Goal: Task Accomplishment & Management: Manage account settings

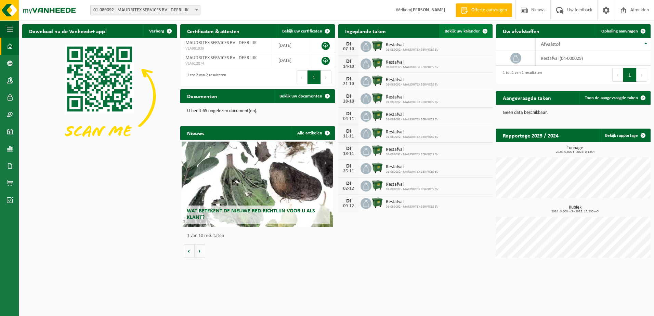
click at [463, 31] on span "Bekijk uw kalender" at bounding box center [462, 31] width 35 height 4
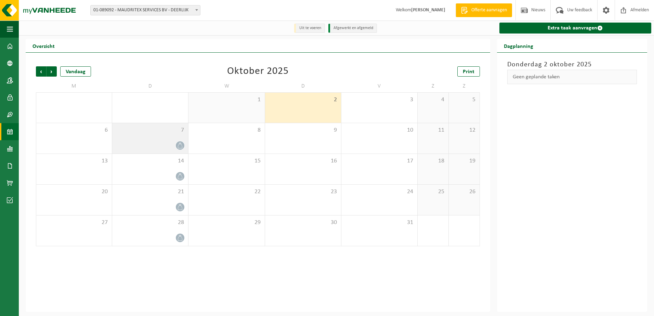
click at [141, 139] on div "7" at bounding box center [150, 138] width 76 height 30
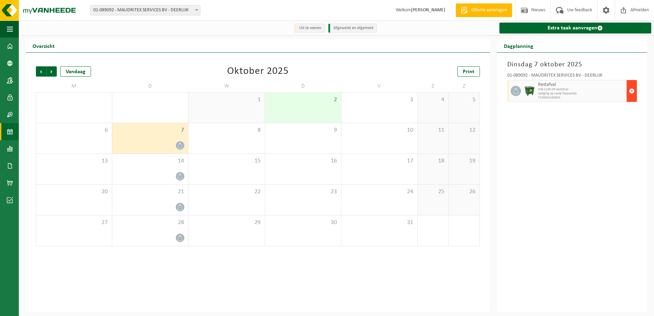
click at [632, 91] on span "button" at bounding box center [631, 91] width 5 height 14
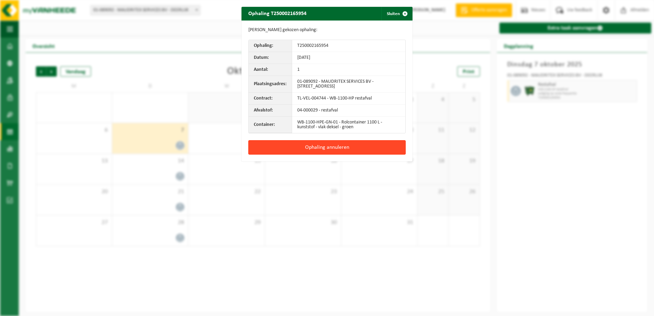
click at [322, 148] on button "Ophaling annuleren" at bounding box center [326, 147] width 157 height 14
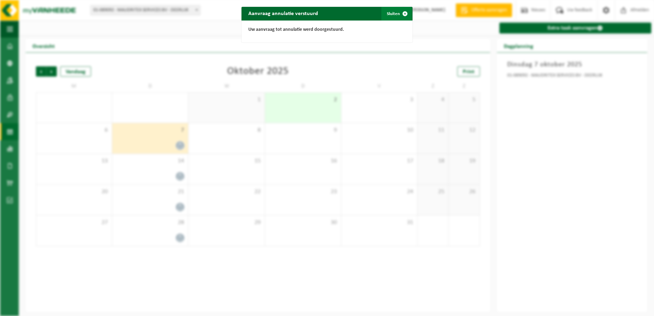
click at [402, 12] on span "button" at bounding box center [405, 14] width 14 height 14
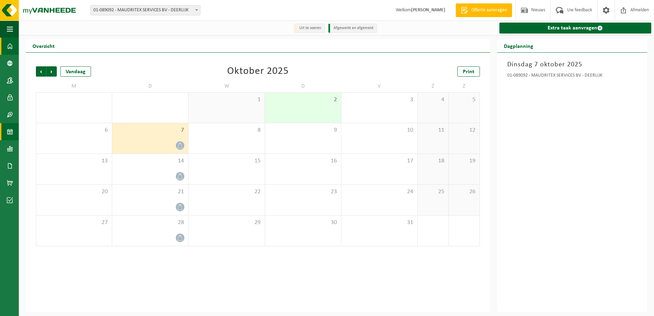
click at [10, 48] on span at bounding box center [10, 46] width 6 height 17
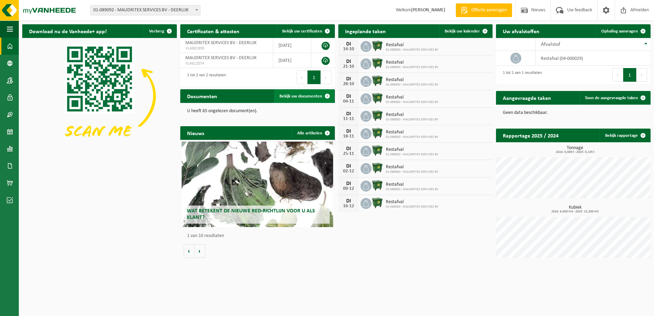
click at [328, 95] on span at bounding box center [328, 96] width 14 height 14
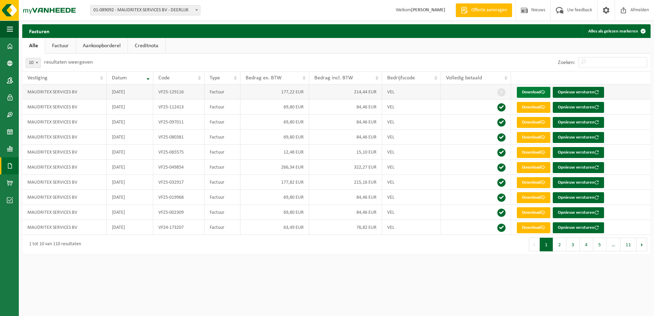
click at [534, 94] on link "Download" at bounding box center [534, 92] width 34 height 11
click at [640, 10] on span "Afmelden" at bounding box center [640, 10] width 22 height 20
